Goal: Information Seeking & Learning: Learn about a topic

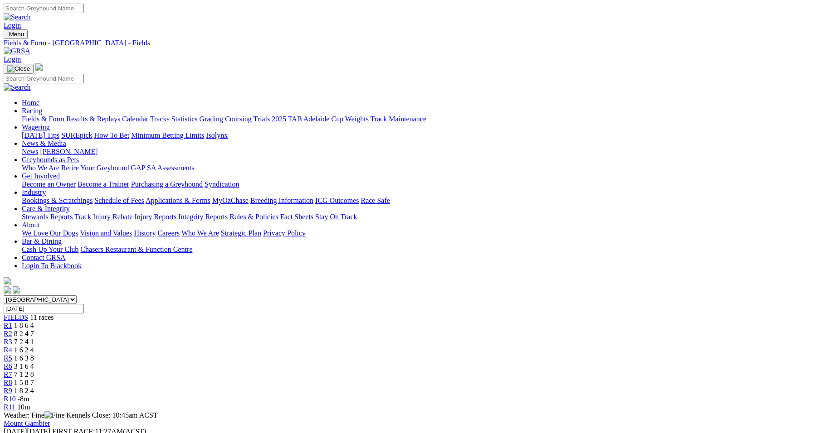
drag, startPoint x: 216, startPoint y: 140, endPoint x: 209, endPoint y: 140, distance: 7.3
click at [12, 322] on link "R1" at bounding box center [8, 326] width 9 height 8
click at [16, 395] on span "R10" at bounding box center [10, 399] width 12 height 8
click at [12, 330] on link "R2" at bounding box center [8, 334] width 9 height 8
click at [12, 338] on span "R3" at bounding box center [8, 342] width 9 height 8
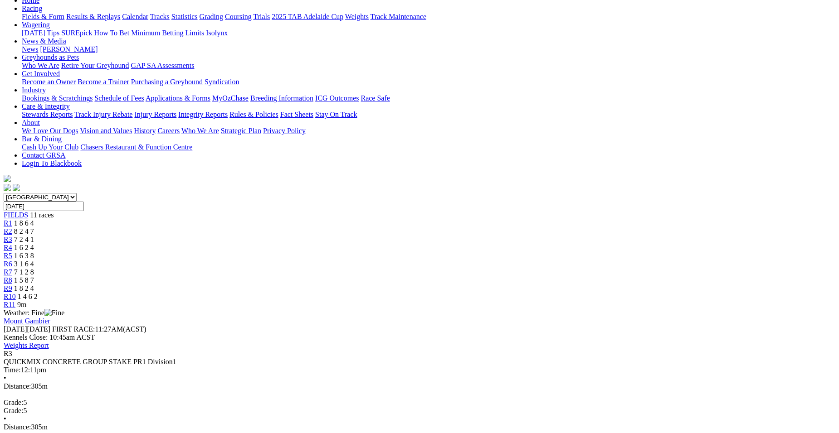
scroll to position [121, 0]
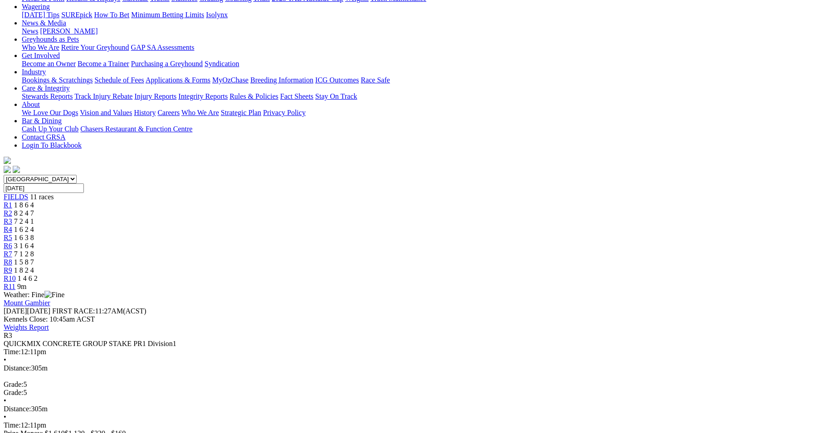
drag, startPoint x: 356, startPoint y: 17, endPoint x: 342, endPoint y: 17, distance: 14.1
click at [12, 226] on link "R4" at bounding box center [8, 230] width 9 height 8
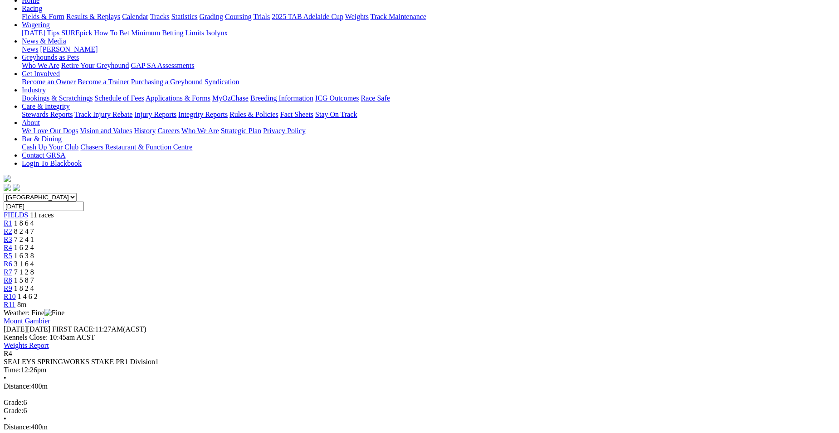
scroll to position [121, 0]
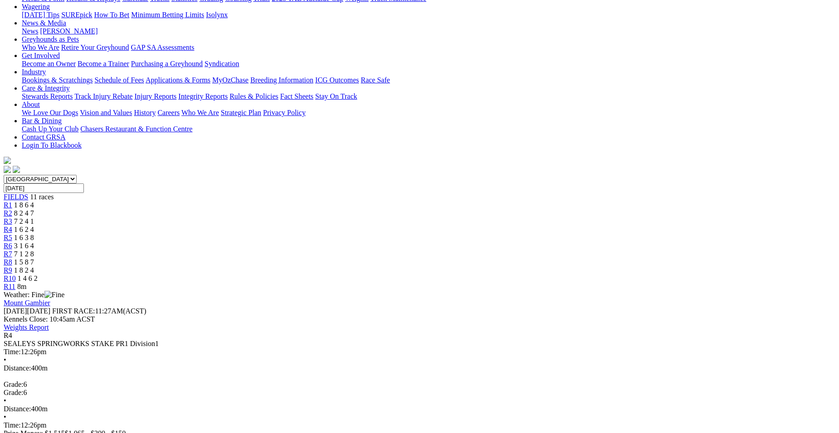
click at [397, 234] on div "R5 1 6 3 8" at bounding box center [419, 238] width 831 height 8
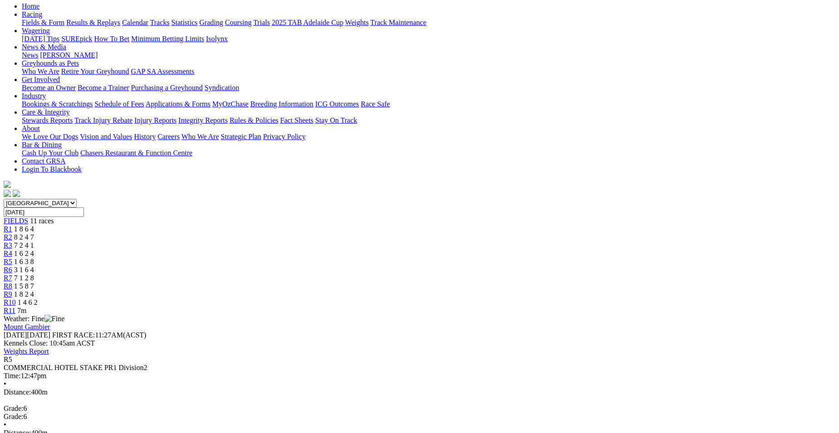
scroll to position [115, 0]
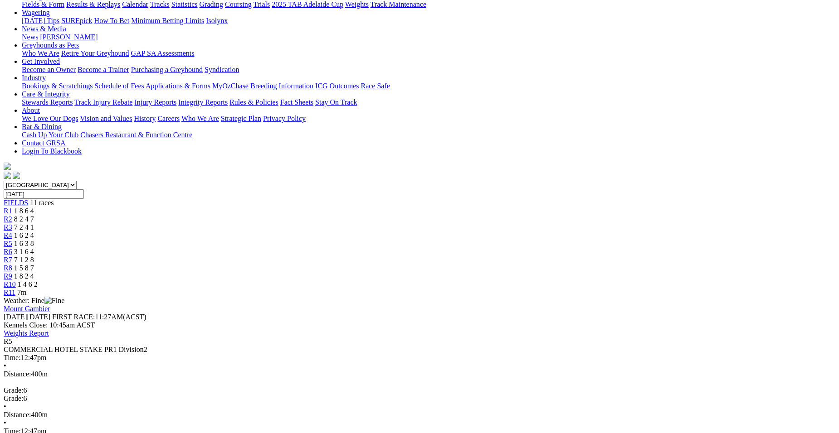
drag, startPoint x: 452, startPoint y: 32, endPoint x: 437, endPoint y: 17, distance: 21.2
click at [437, 248] on div "R6 3 1 6 4" at bounding box center [419, 252] width 831 height 8
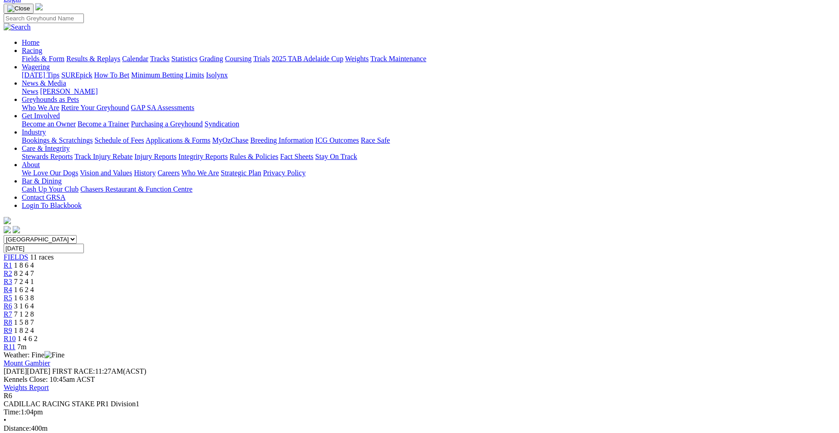
scroll to position [67, 0]
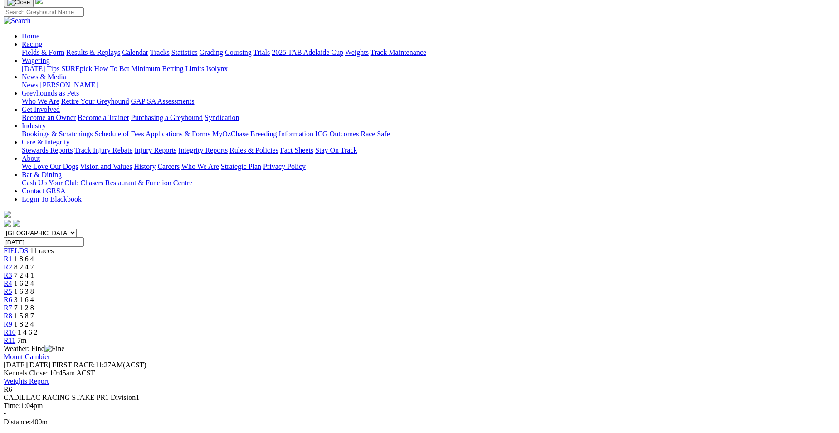
click at [12, 304] on span "R7" at bounding box center [8, 308] width 9 height 8
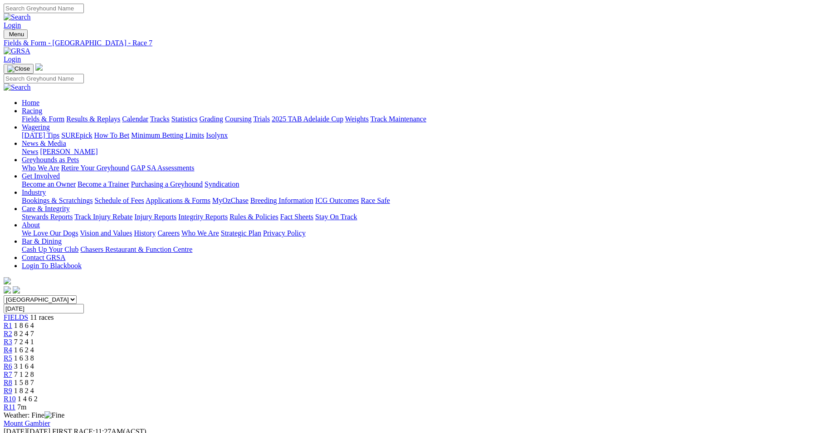
drag, startPoint x: 543, startPoint y: 138, endPoint x: 538, endPoint y: 139, distance: 5.5
click at [12, 379] on link "R8" at bounding box center [8, 383] width 9 height 8
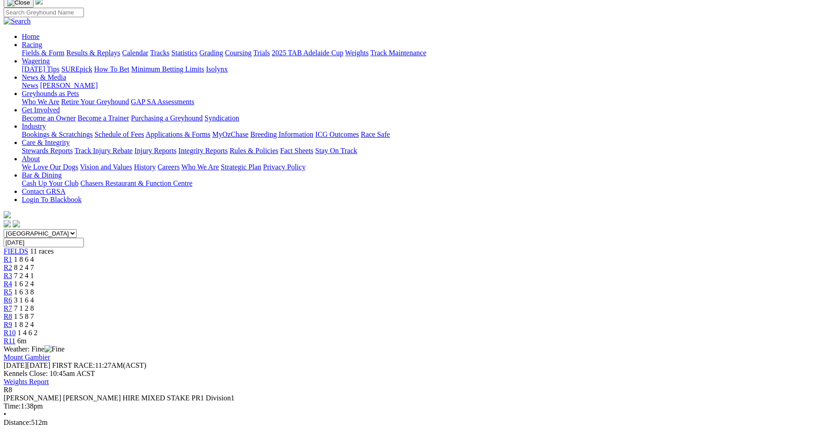
scroll to position [42, 0]
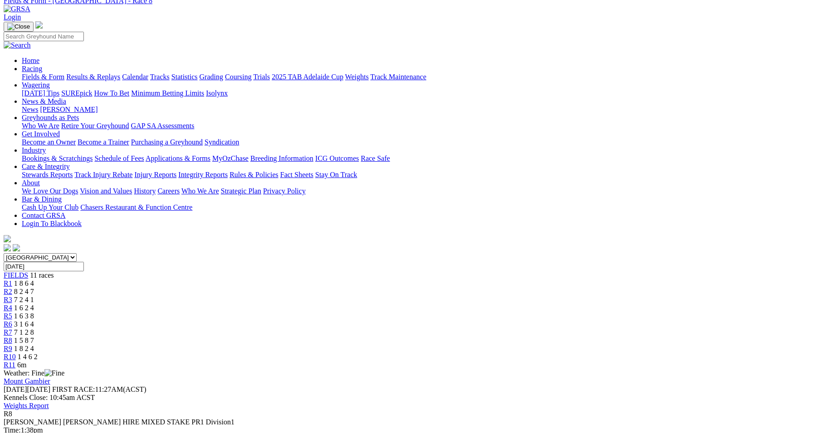
click at [12, 345] on span "R9" at bounding box center [8, 349] width 9 height 8
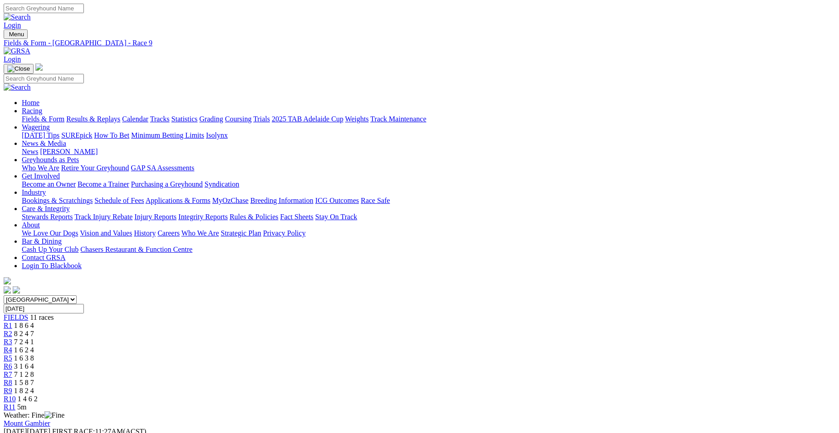
drag, startPoint x: 637, startPoint y: 138, endPoint x: 835, endPoint y: 132, distance: 198.2
click at [16, 395] on link "R10" at bounding box center [10, 399] width 12 height 8
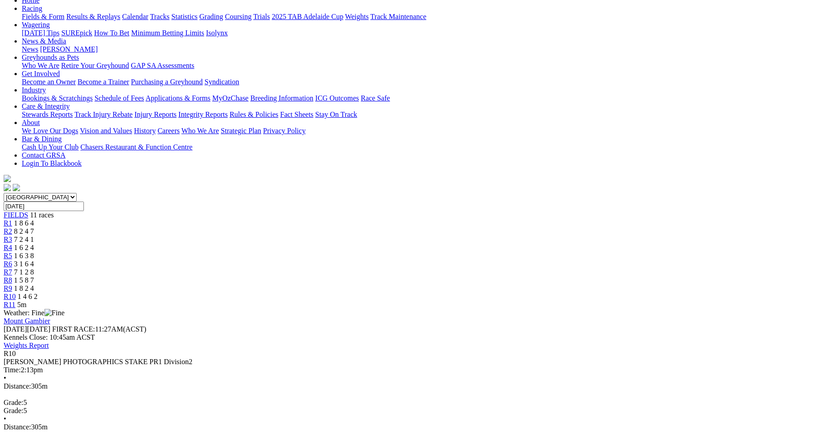
scroll to position [126, 0]
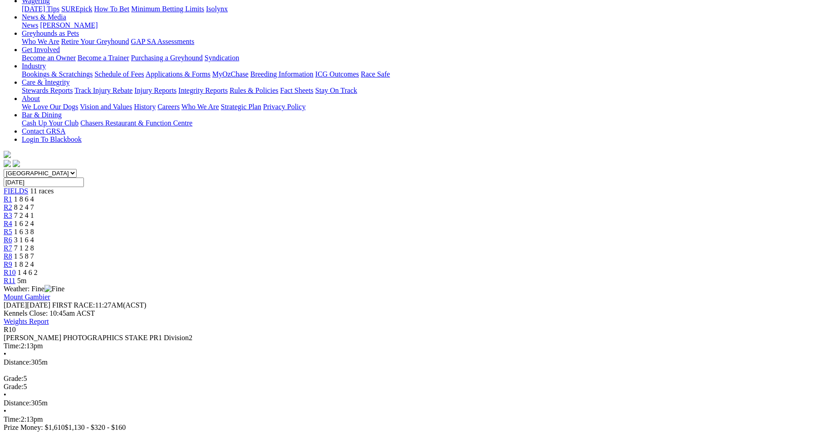
click at [12, 195] on span "R1" at bounding box center [8, 199] width 9 height 8
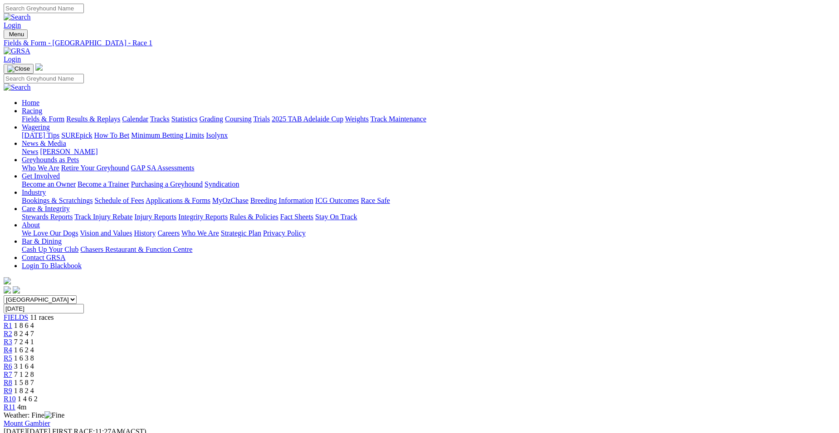
click at [16, 395] on span "R10" at bounding box center [10, 399] width 12 height 8
click at [12, 322] on span "R1" at bounding box center [8, 326] width 9 height 8
click at [12, 338] on span "R3" at bounding box center [8, 342] width 9 height 8
click at [16, 395] on span "R10" at bounding box center [10, 399] width 12 height 8
